Goal: Information Seeking & Learning: Learn about a topic

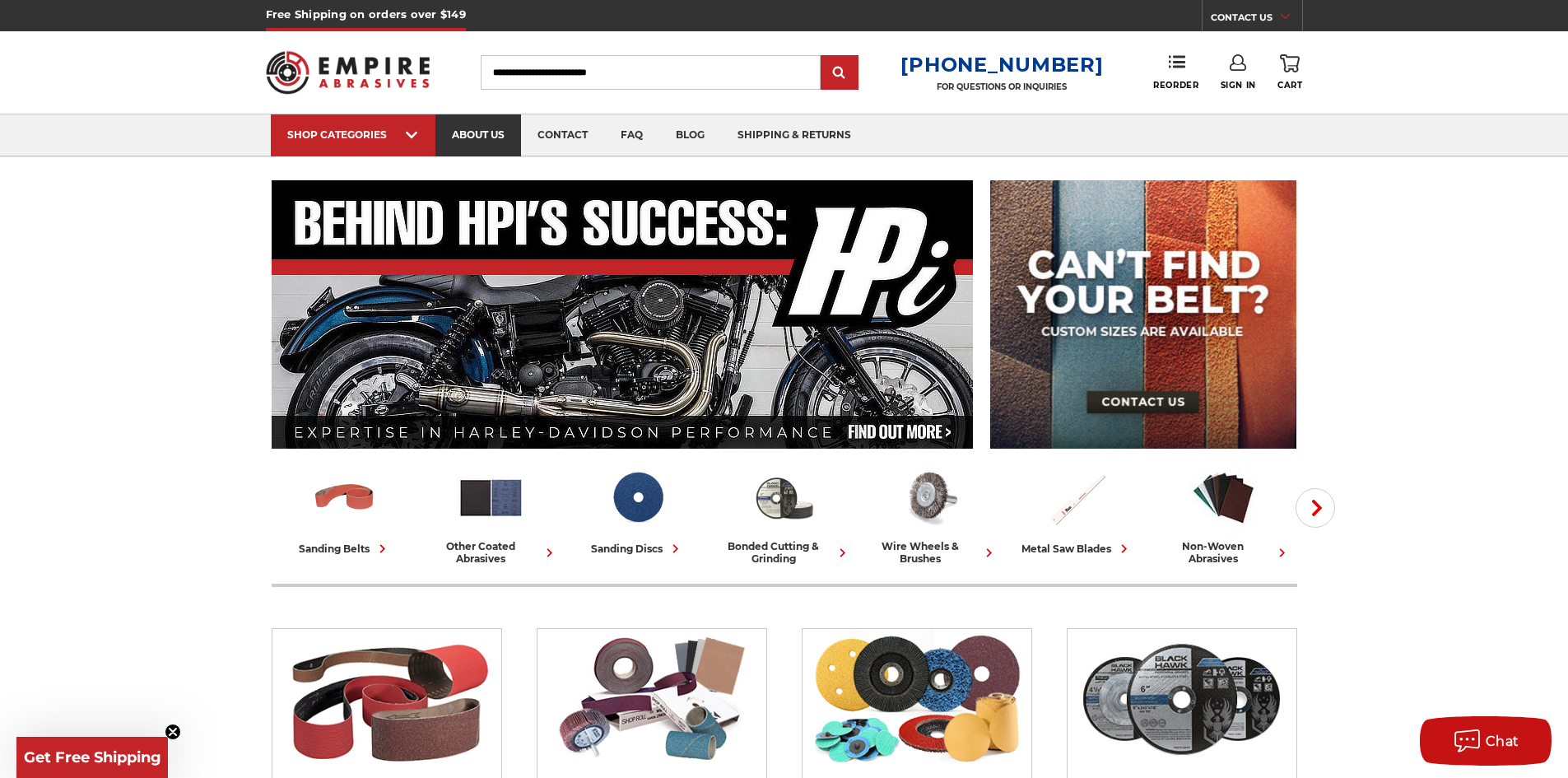
click at [497, 136] on link "about us" at bounding box center [478, 135] width 85 height 42
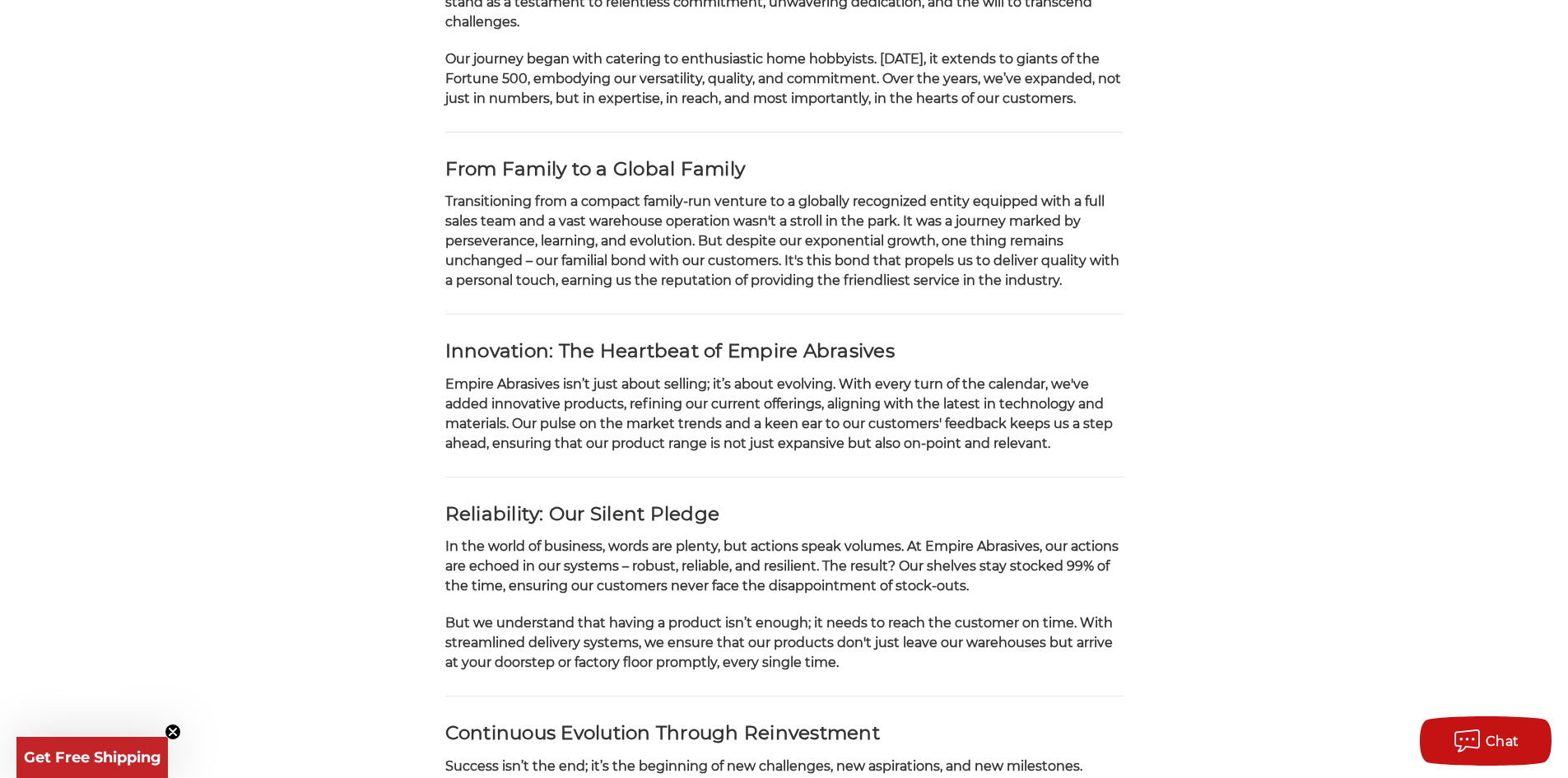
scroll to position [494, 0]
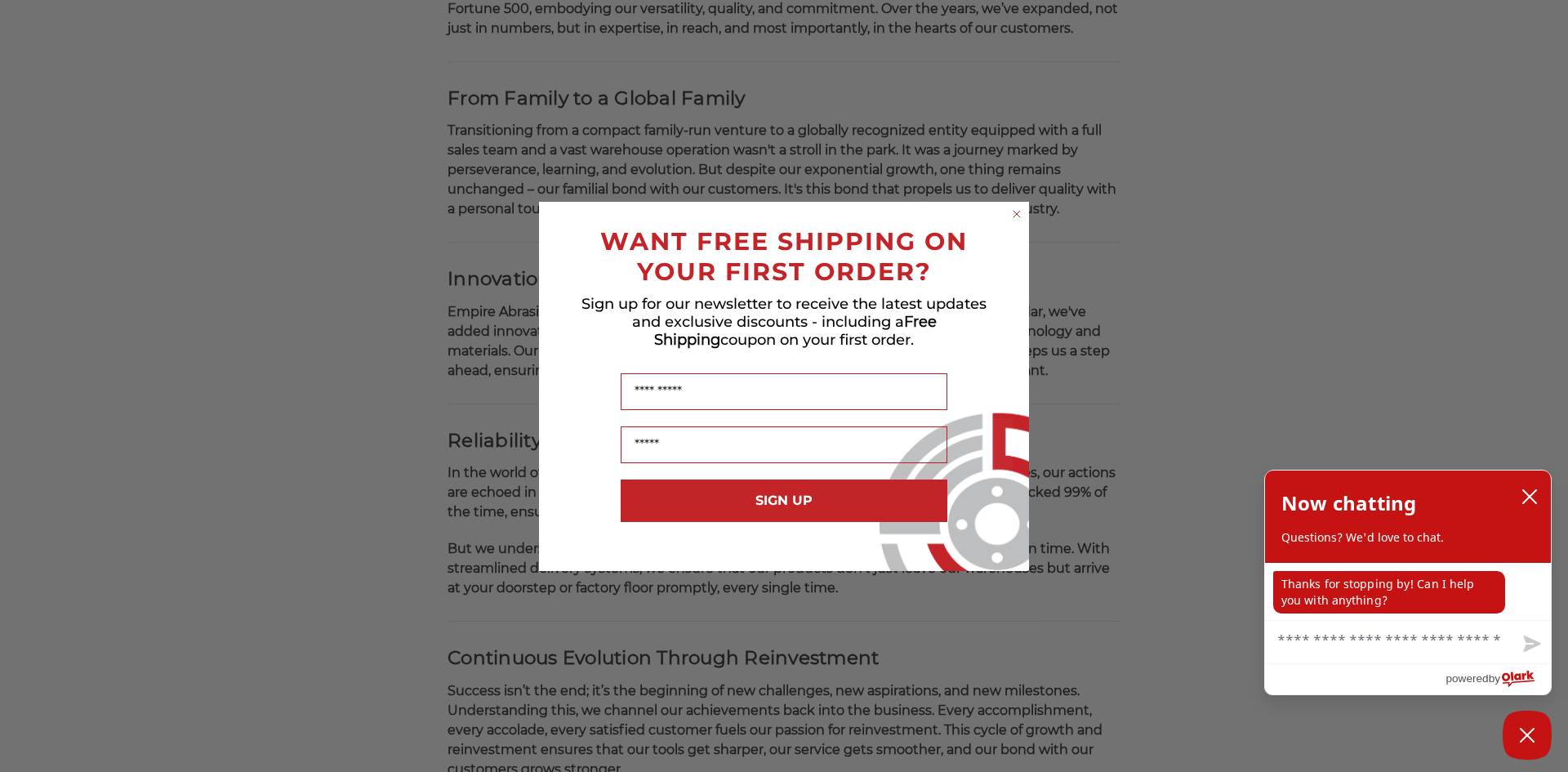
click at [1019, 220] on circle "Close dialog" at bounding box center [1017, 213] width 16 height 16
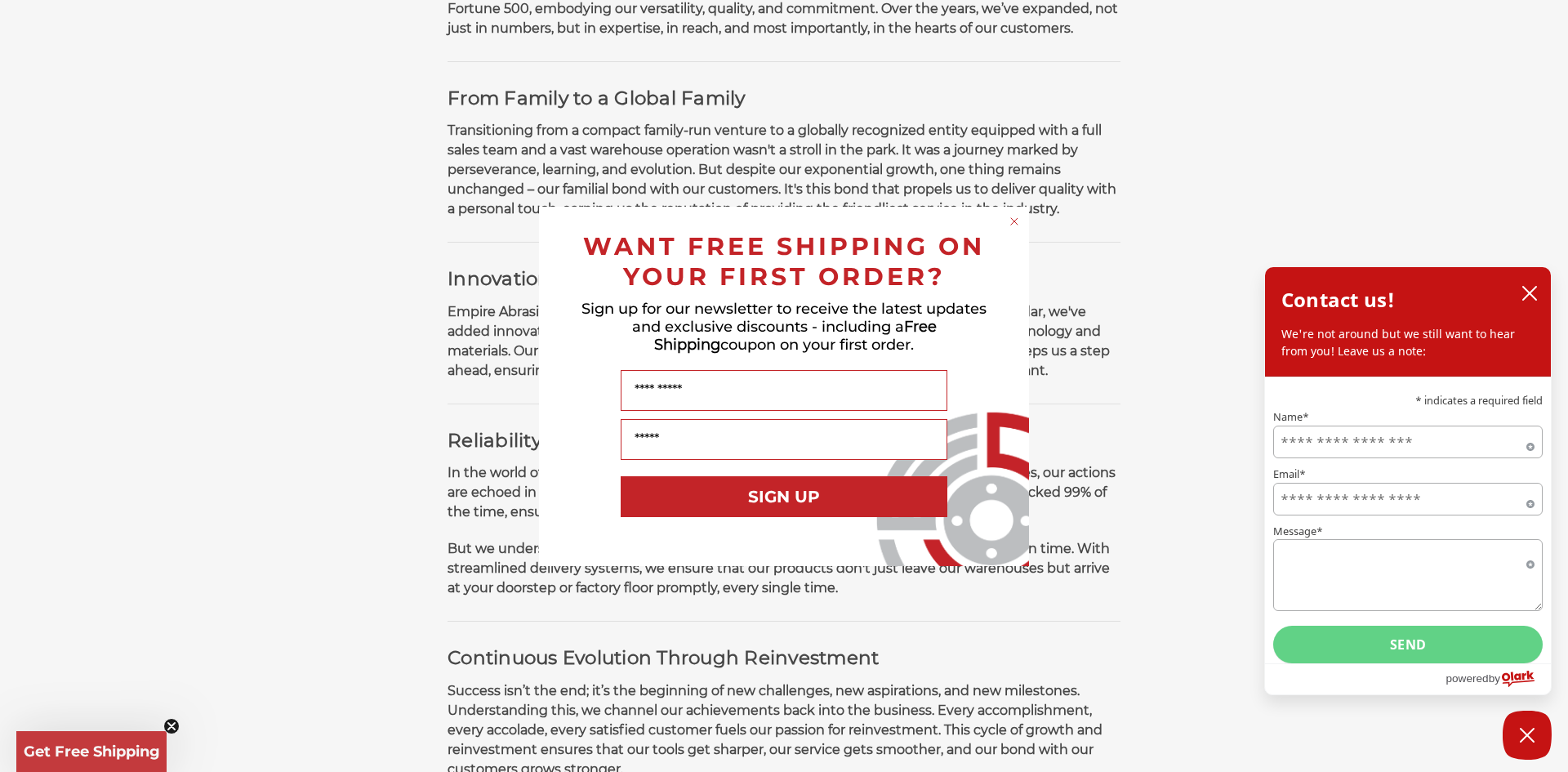
click at [1014, 224] on circle "Close dialog" at bounding box center [1015, 221] width 16 height 16
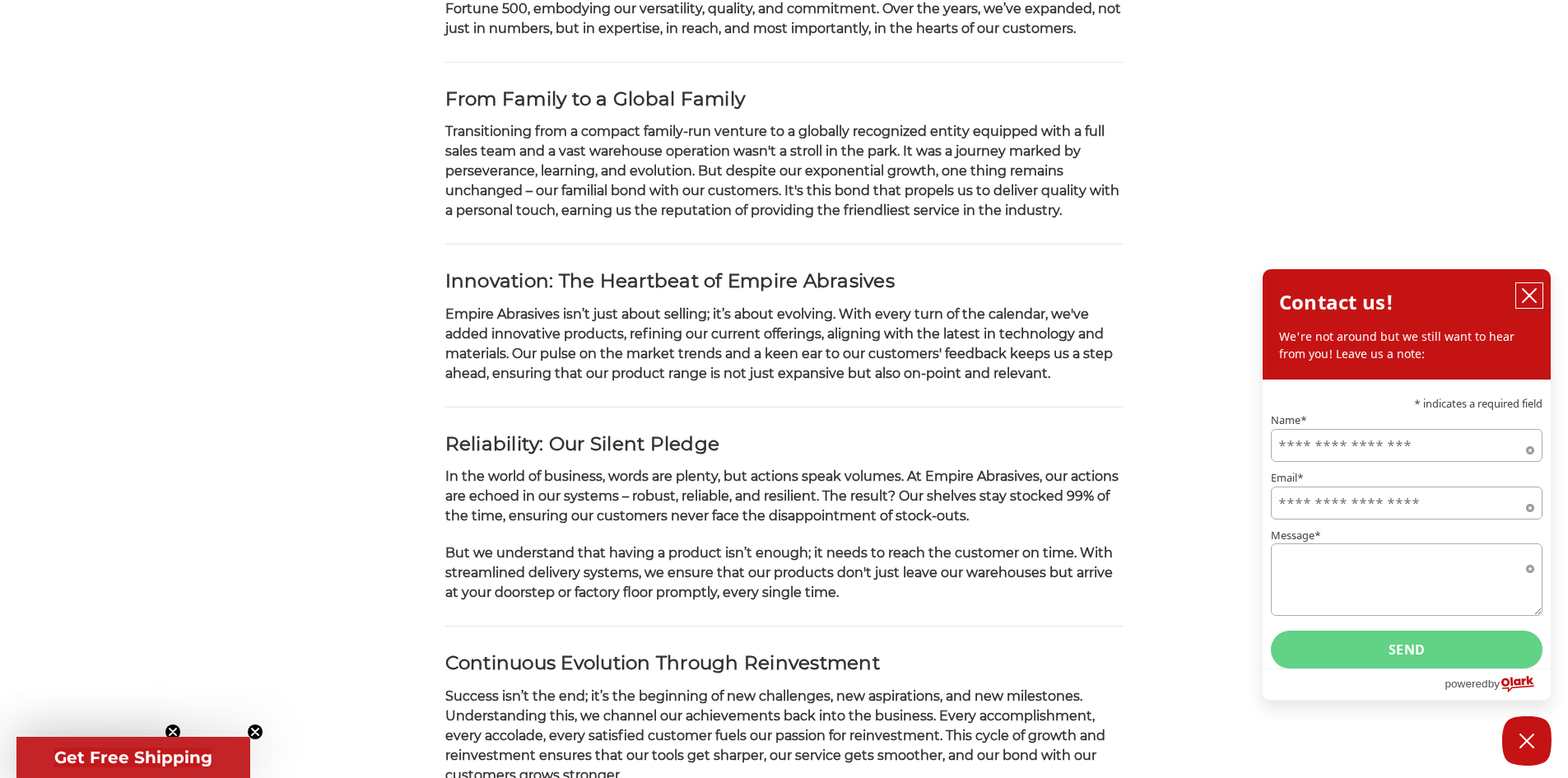
click at [1526, 296] on icon "close chatbox" at bounding box center [1529, 295] width 16 height 16
